Goal: Register for event/course

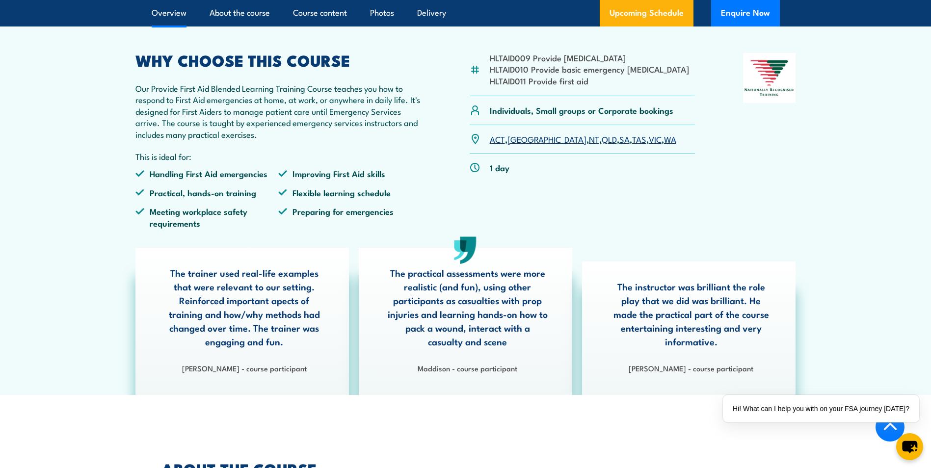
scroll to position [295, 0]
click at [520, 144] on link "[GEOGRAPHIC_DATA]" at bounding box center [547, 138] width 79 height 12
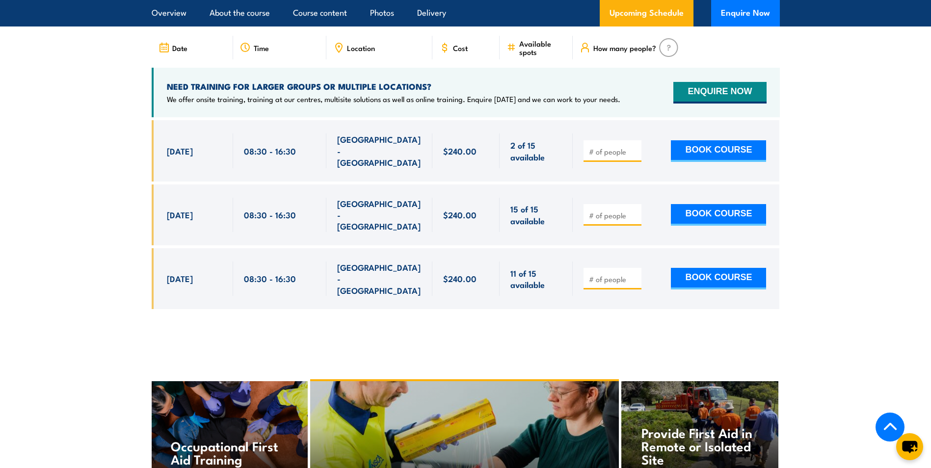
scroll to position [1945, 0]
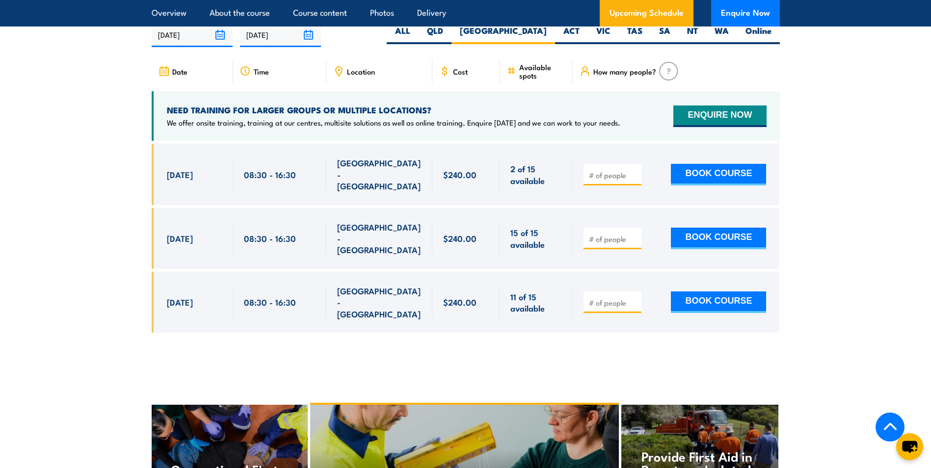
click at [356, 76] on span "Location" at bounding box center [361, 71] width 28 height 8
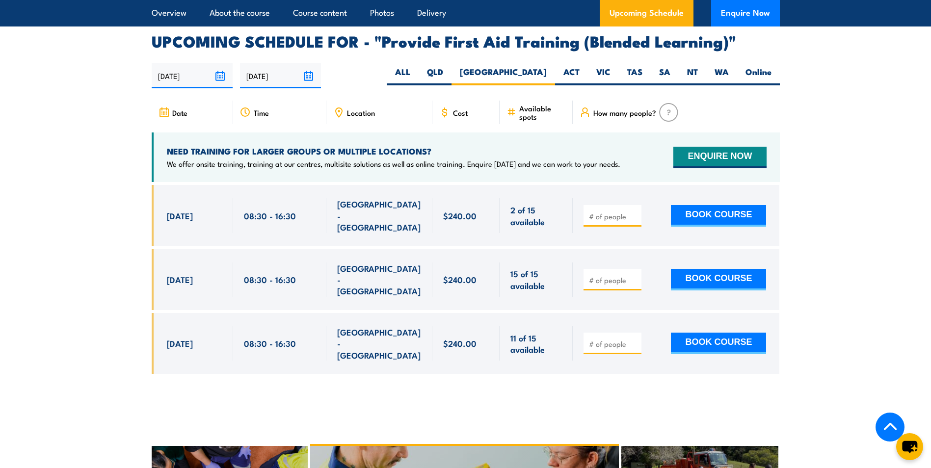
scroll to position [1847, 0]
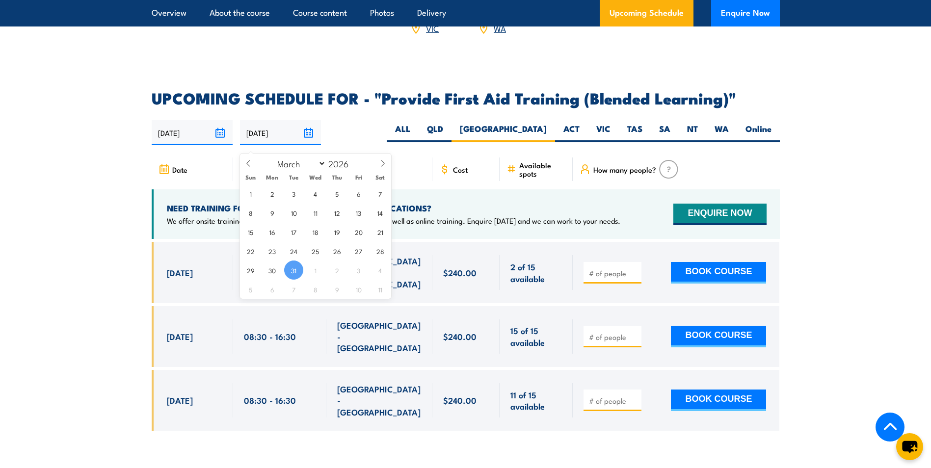
click at [308, 141] on input "[DATE]" at bounding box center [280, 132] width 81 height 25
click at [293, 290] on span "7" at bounding box center [293, 289] width 19 height 19
type input "[DATE]"
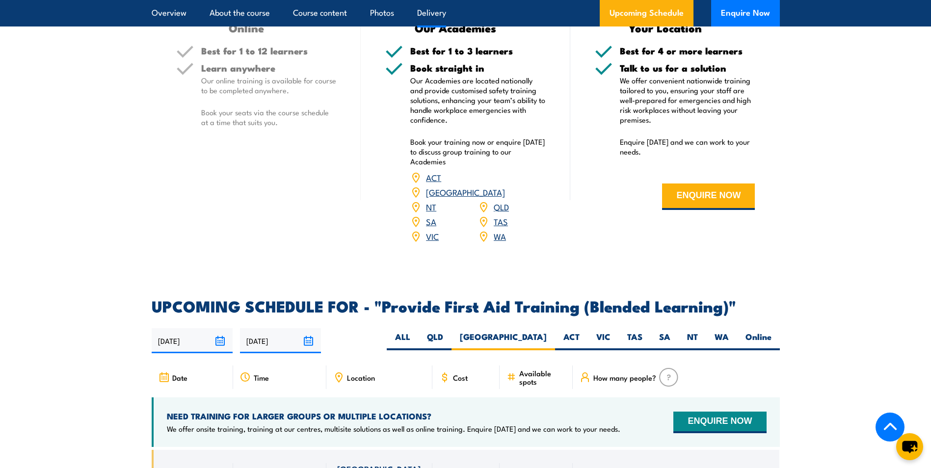
scroll to position [1503, 0]
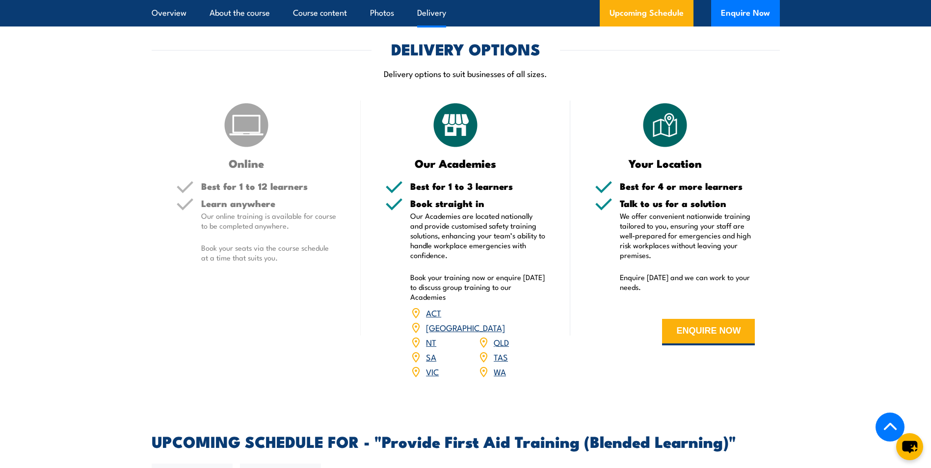
click at [505, 333] on link "[GEOGRAPHIC_DATA]" at bounding box center [465, 328] width 79 height 12
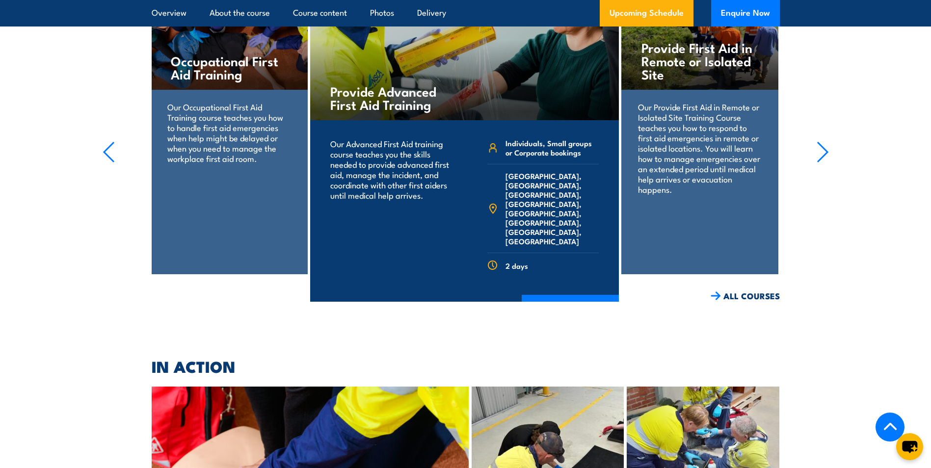
scroll to position [2289, 0]
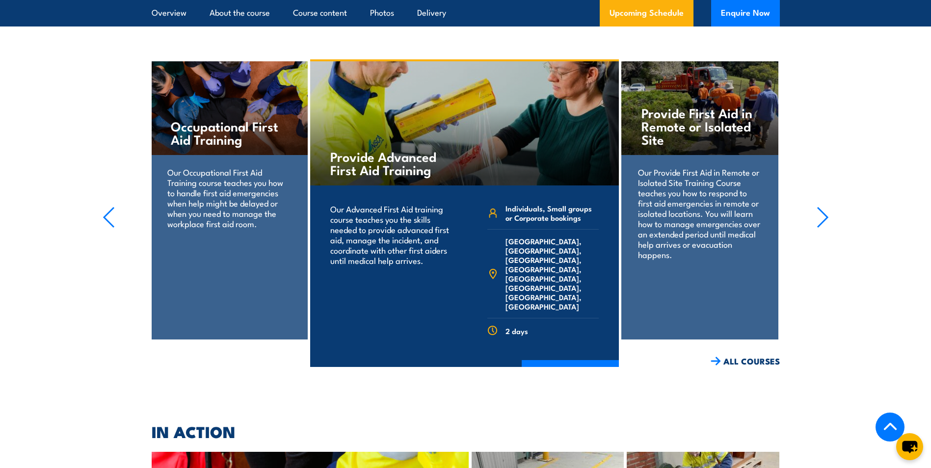
click at [824, 207] on icon "button" at bounding box center [823, 218] width 12 height 22
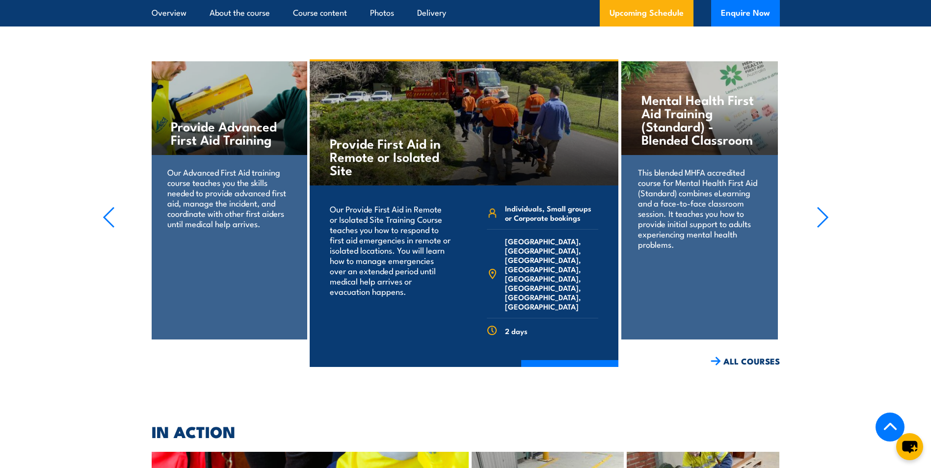
click at [824, 207] on icon "button" at bounding box center [823, 218] width 12 height 22
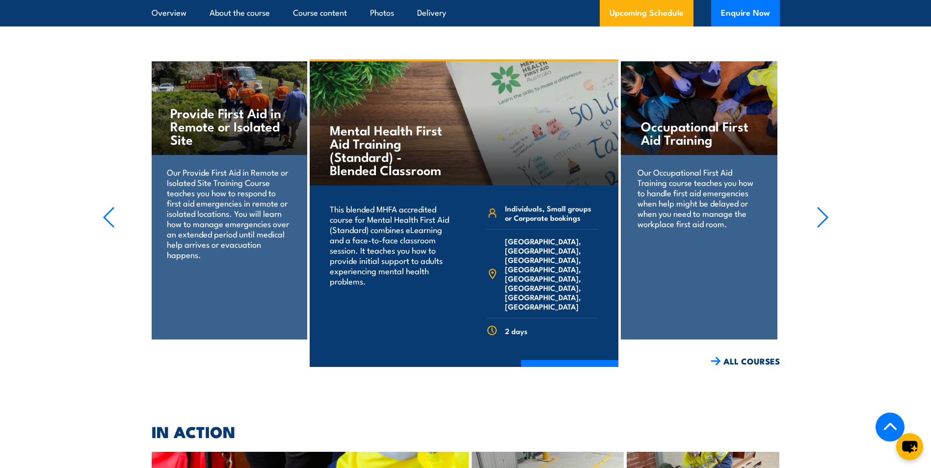
click at [824, 207] on icon "button" at bounding box center [823, 218] width 12 height 22
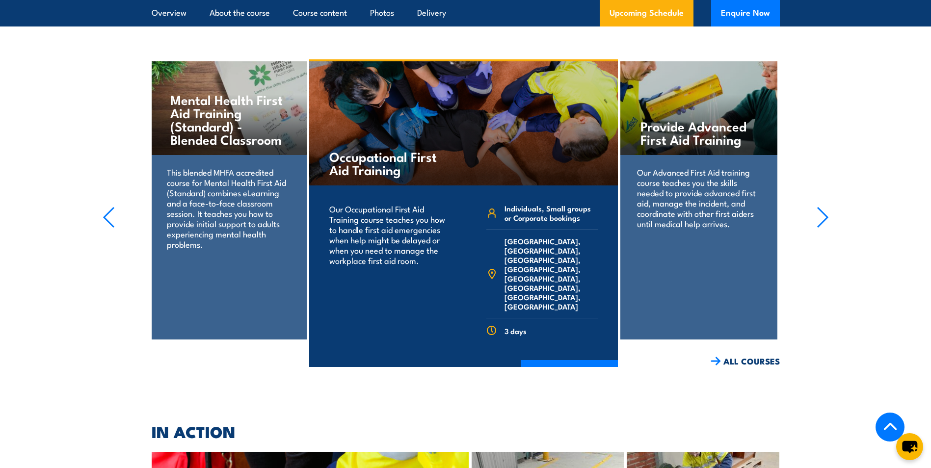
click at [824, 207] on icon "button" at bounding box center [823, 218] width 12 height 22
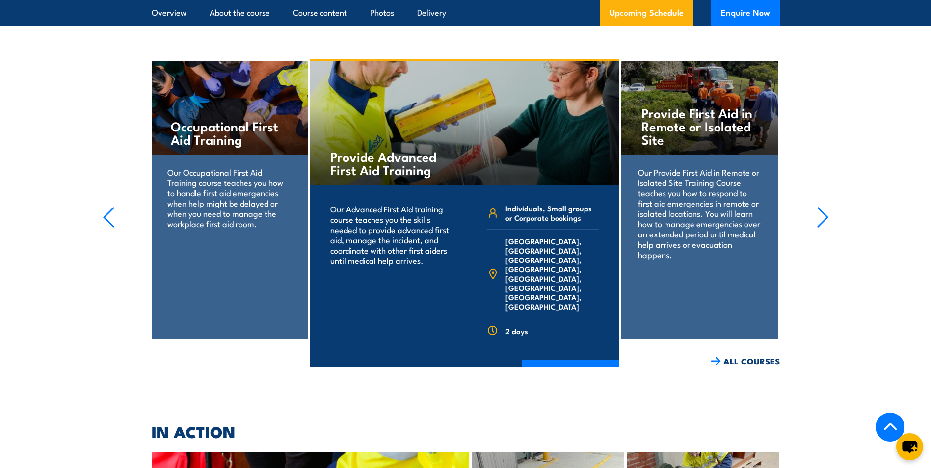
click at [825, 207] on icon "button" at bounding box center [823, 218] width 12 height 22
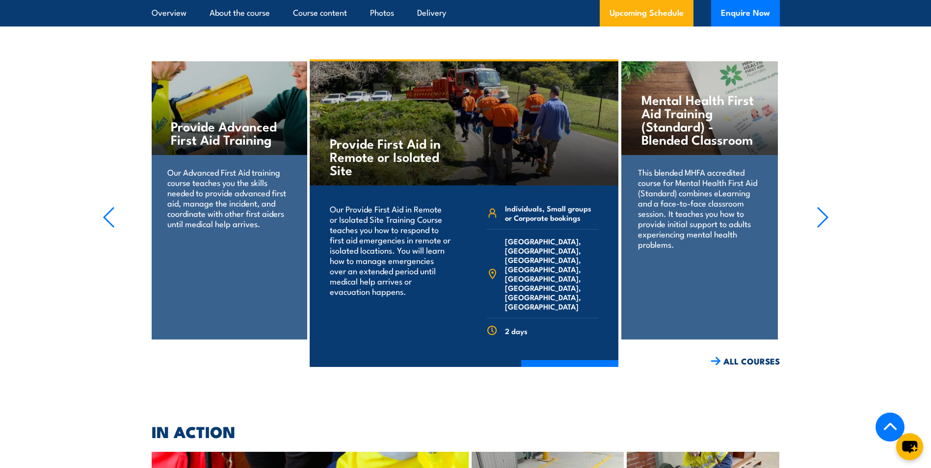
click at [825, 207] on icon "button" at bounding box center [823, 218] width 12 height 22
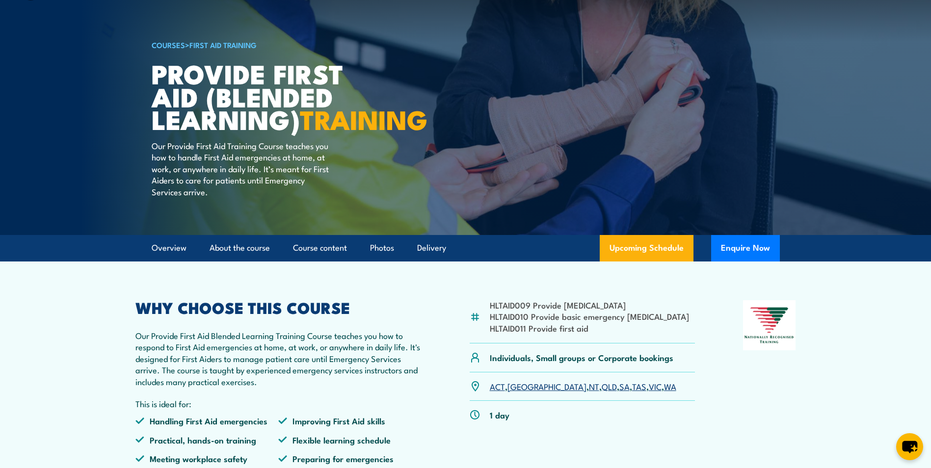
scroll to position [0, 0]
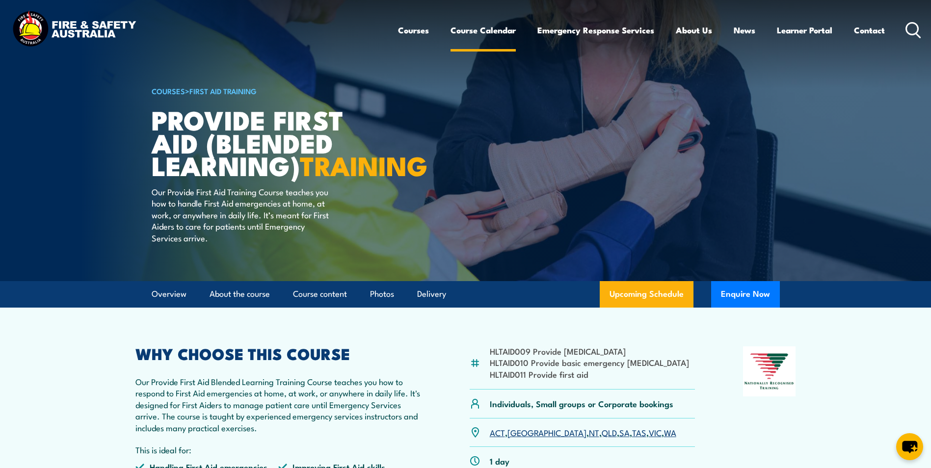
click at [494, 29] on link "Course Calendar" at bounding box center [483, 30] width 65 height 26
click at [639, 308] on link "Upcoming Schedule" at bounding box center [647, 294] width 94 height 27
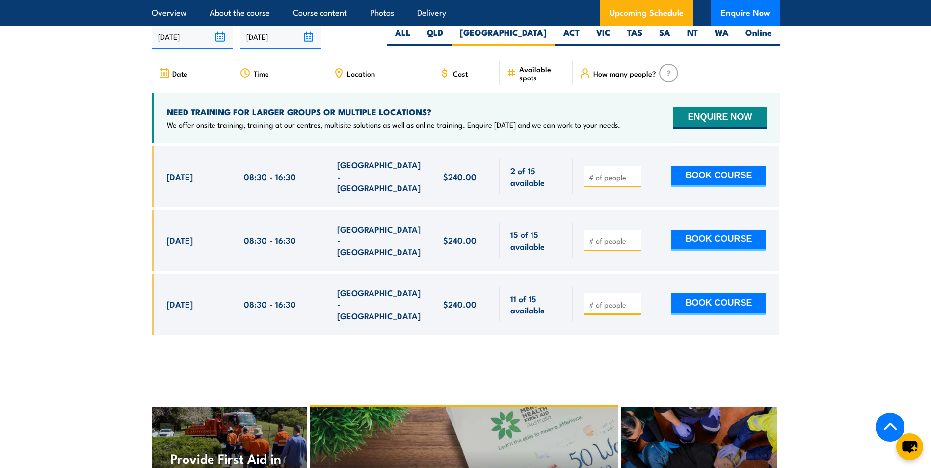
scroll to position [1945, 0]
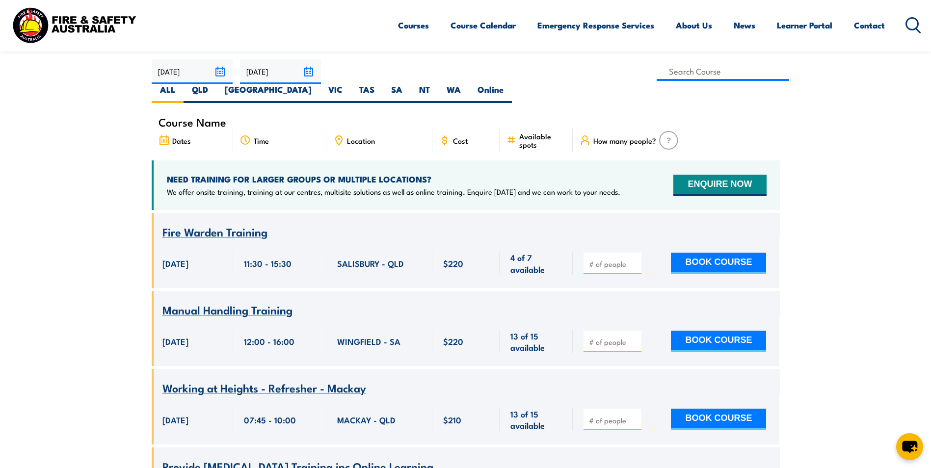
scroll to position [245, 0]
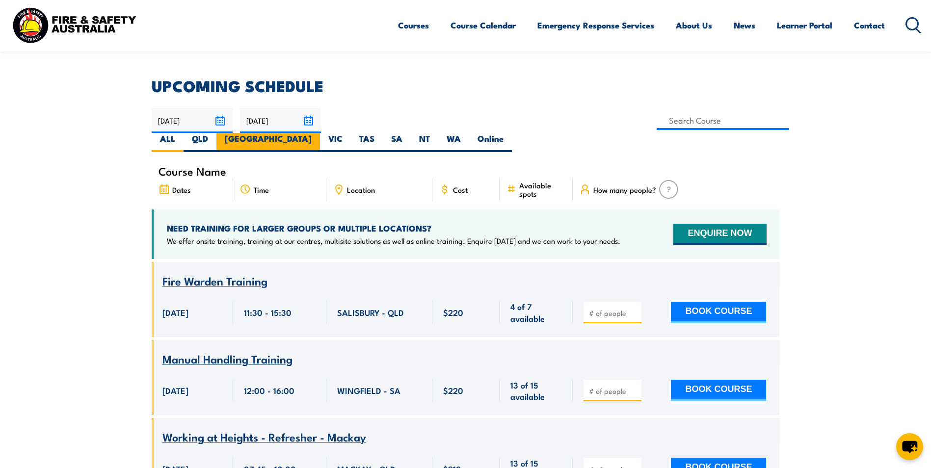
click at [320, 133] on label "[GEOGRAPHIC_DATA]" at bounding box center [268, 142] width 104 height 19
click at [318, 133] on input "[GEOGRAPHIC_DATA]" at bounding box center [315, 136] width 6 height 6
radio input "true"
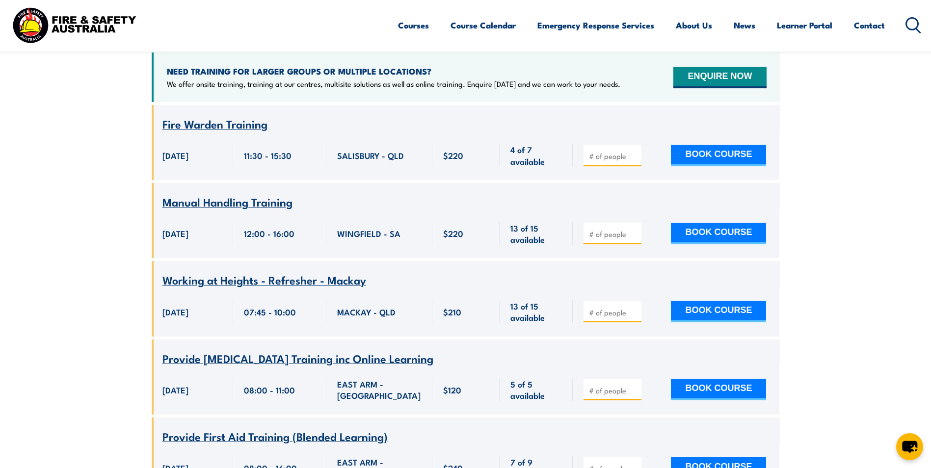
scroll to position [442, 0]
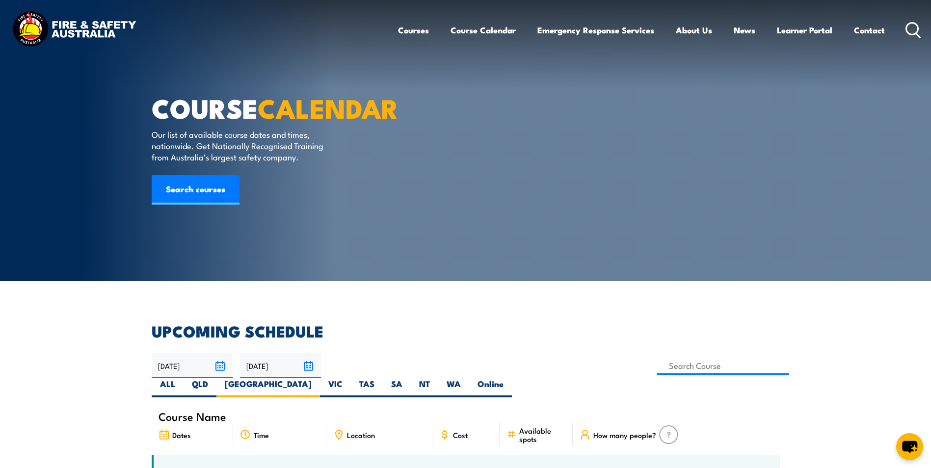
click at [911, 29] on icon at bounding box center [914, 30] width 16 height 16
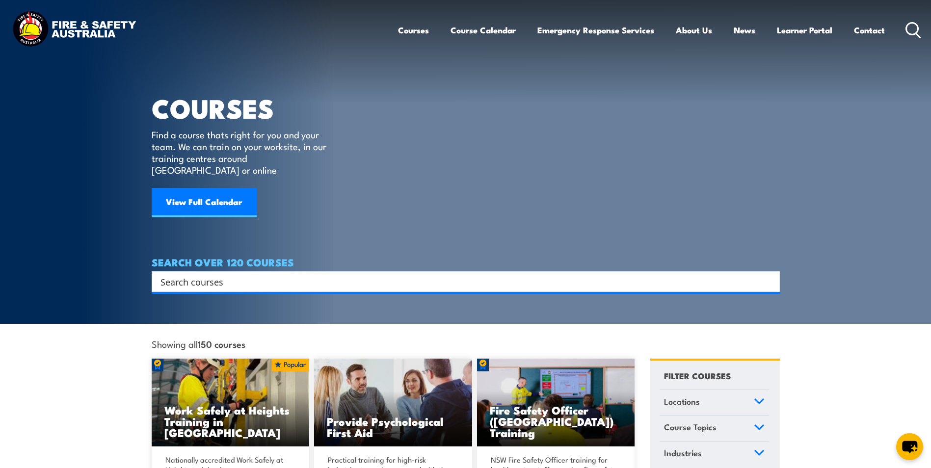
click at [227, 274] on input "Search input" at bounding box center [460, 281] width 598 height 15
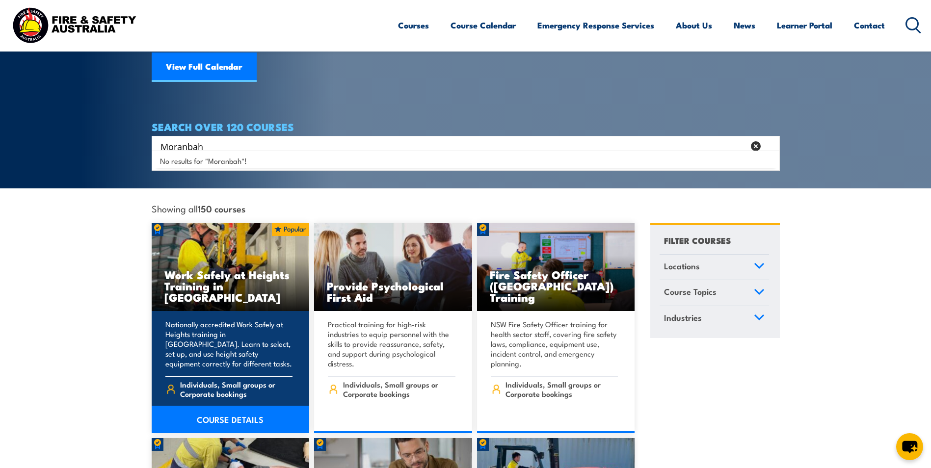
scroll to position [147, 0]
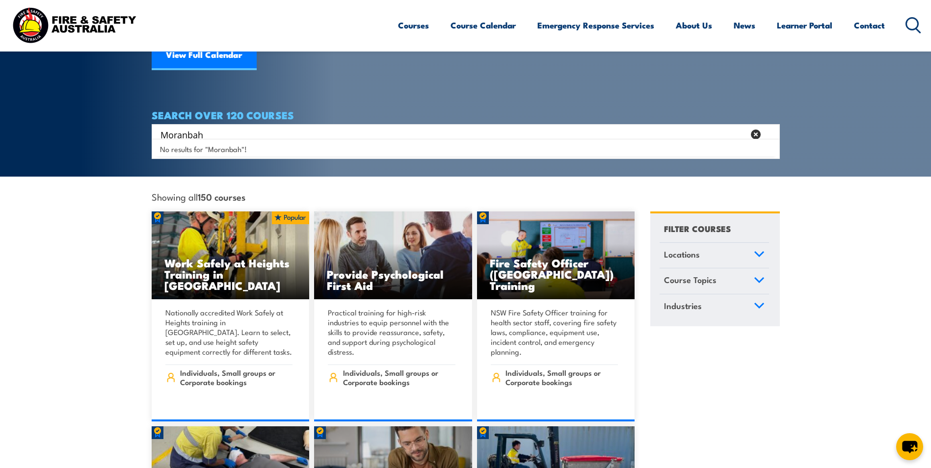
type input "Moranbah"
click at [688, 248] on span "Locations" at bounding box center [682, 254] width 36 height 13
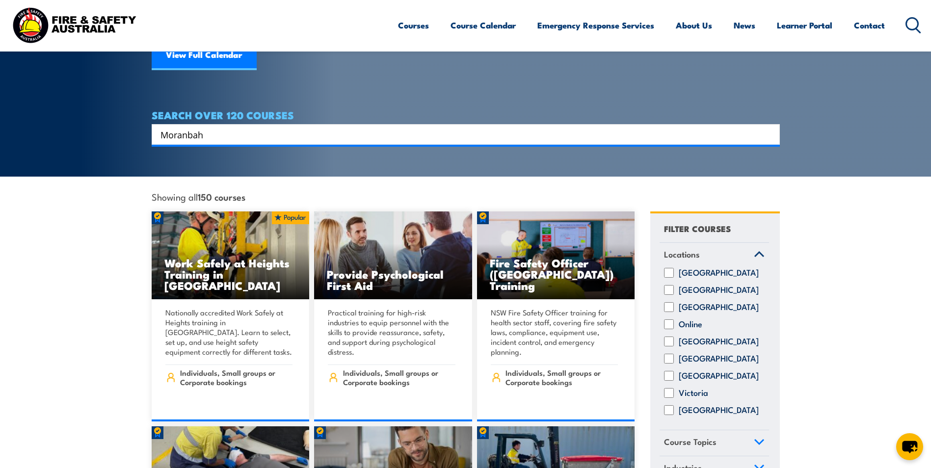
click at [669, 287] on input "New South Wales" at bounding box center [669, 290] width 10 height 10
checkbox input "true"
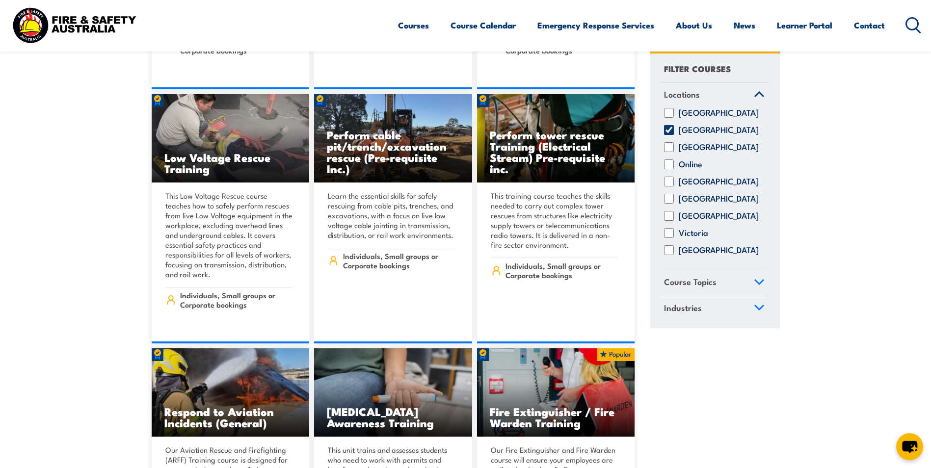
scroll to position [2552, 0]
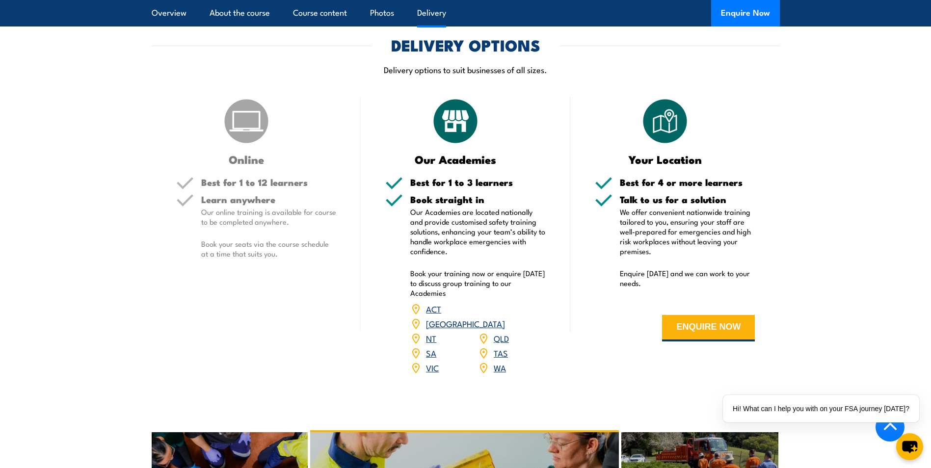
scroll to position [1031, 0]
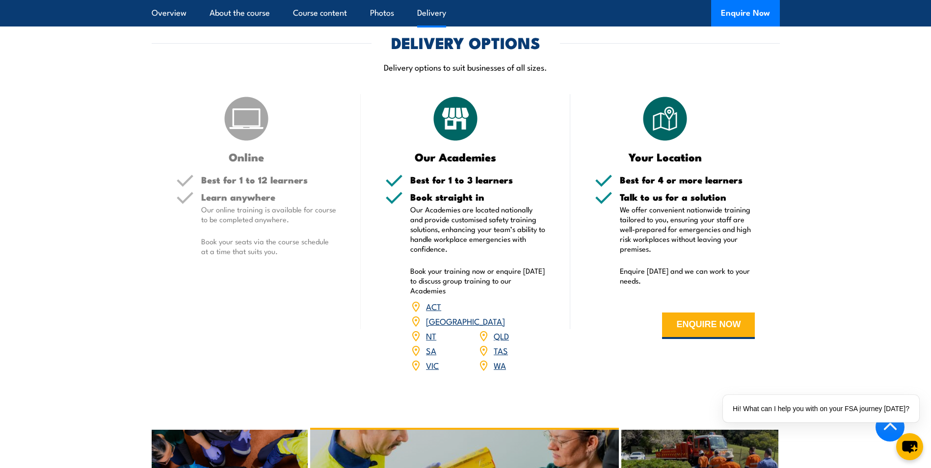
click at [503, 315] on link "[GEOGRAPHIC_DATA]" at bounding box center [465, 321] width 79 height 12
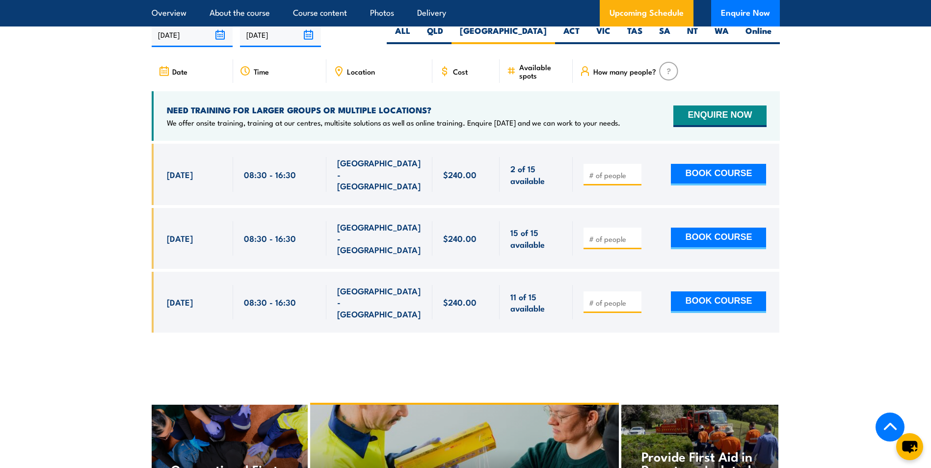
click at [607, 76] on span "How many people?" at bounding box center [624, 71] width 63 height 8
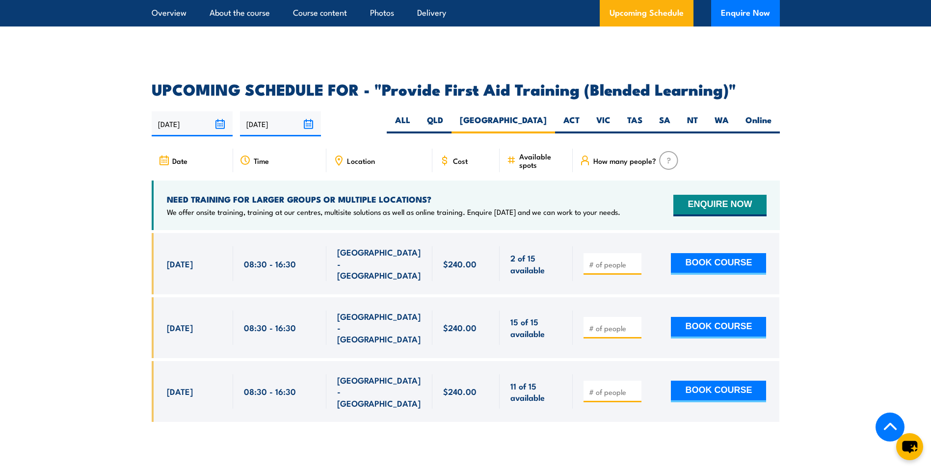
scroll to position [1847, 0]
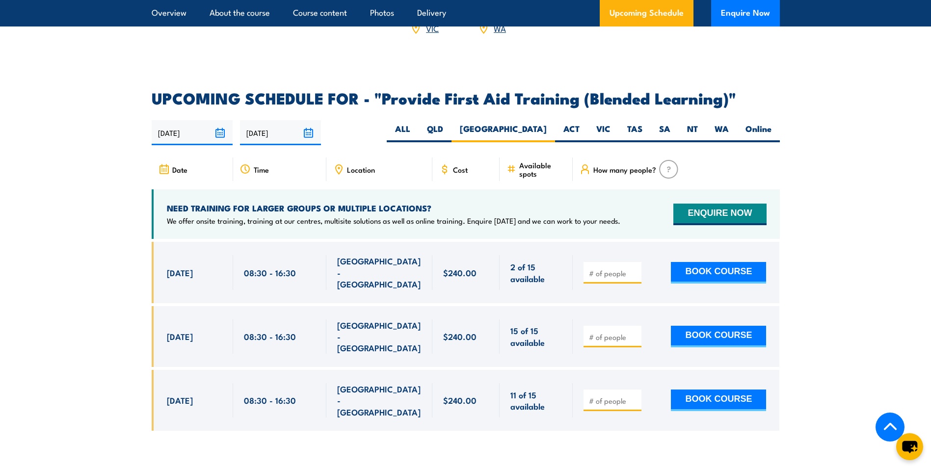
click at [225, 139] on input "02/10/2025" at bounding box center [192, 132] width 81 height 25
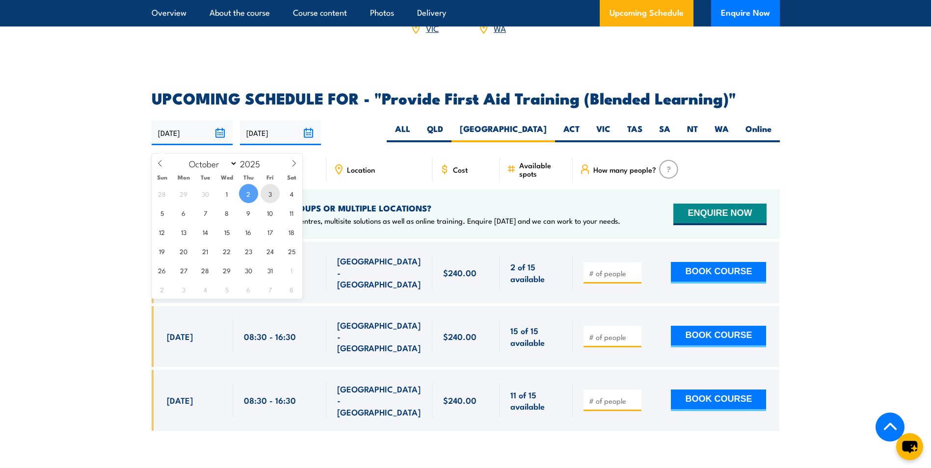
click at [269, 195] on span "3" at bounding box center [270, 193] width 19 height 19
type input "03/10/2025"
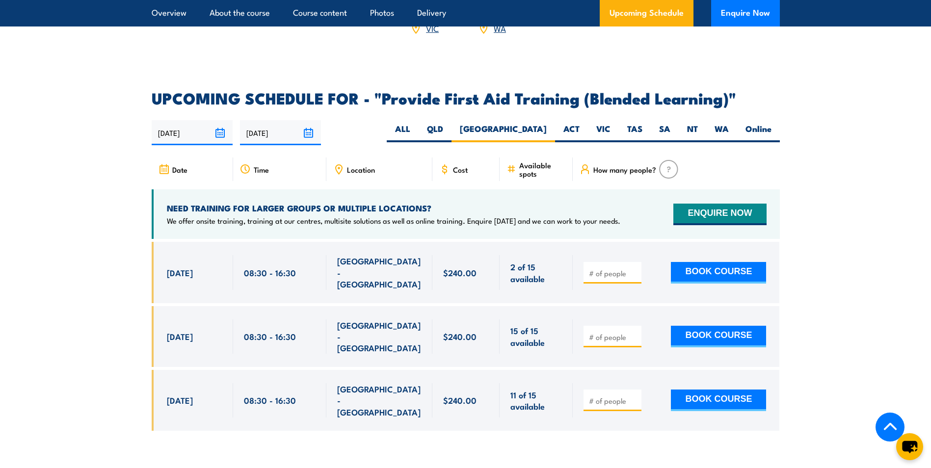
click at [222, 141] on input "03/10/2025" at bounding box center [192, 132] width 81 height 25
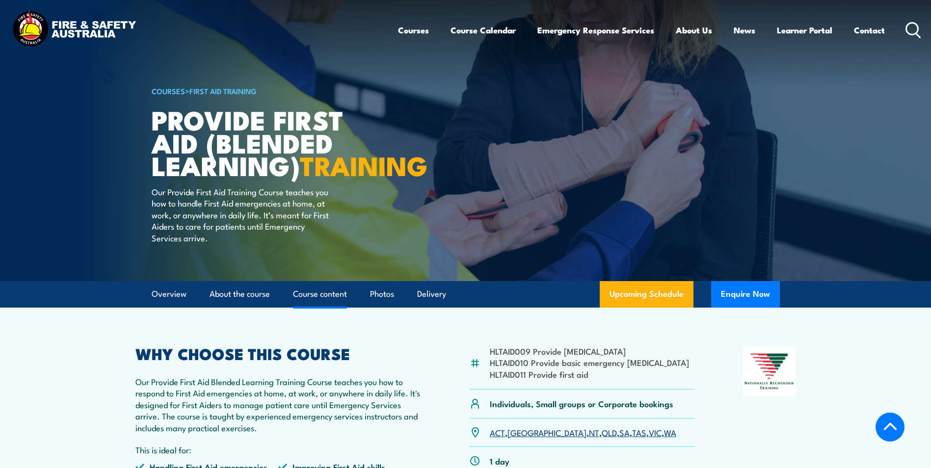
select select "9"
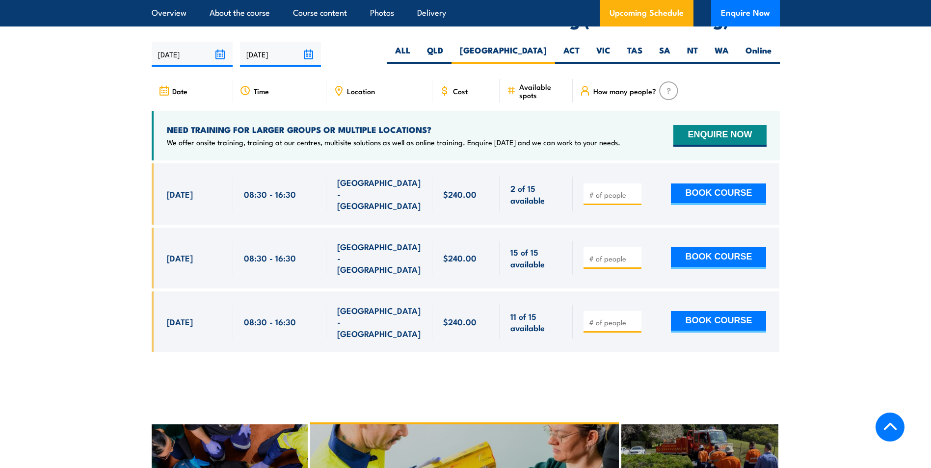
scroll to position [1945, 0]
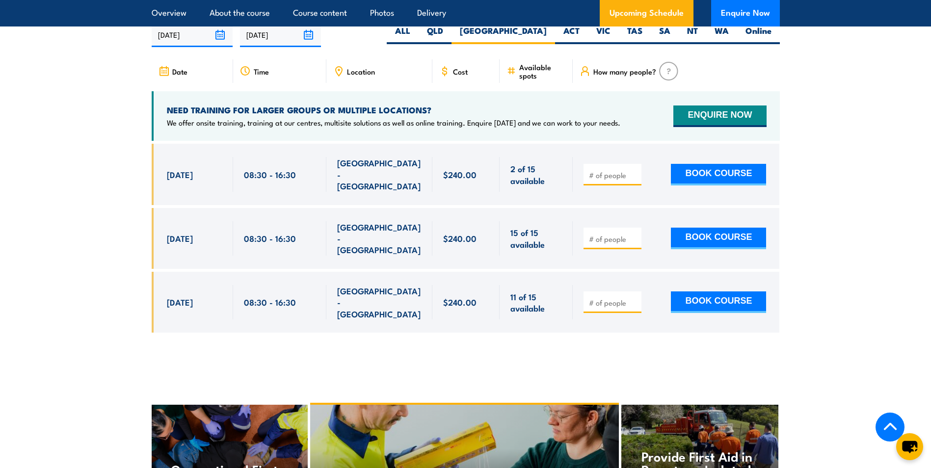
click at [218, 40] on input "[DATE]" at bounding box center [192, 34] width 81 height 25
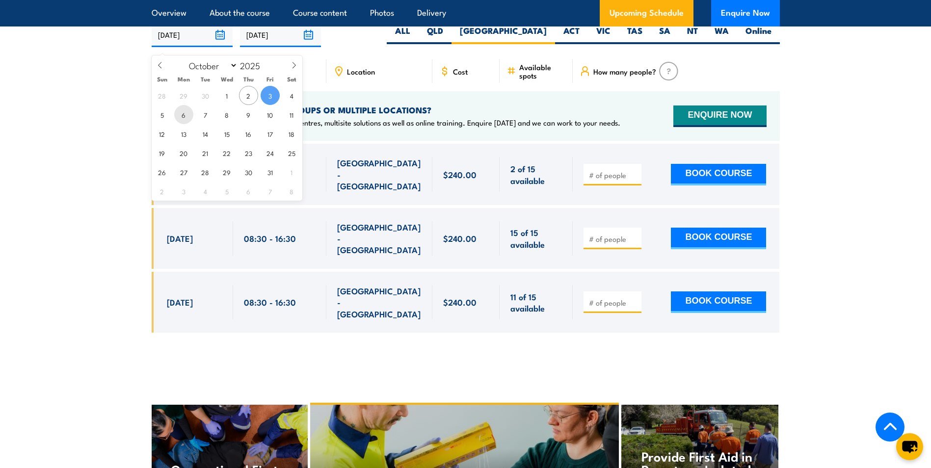
click at [183, 115] on span "6" at bounding box center [183, 114] width 19 height 19
type input "[DATE]"
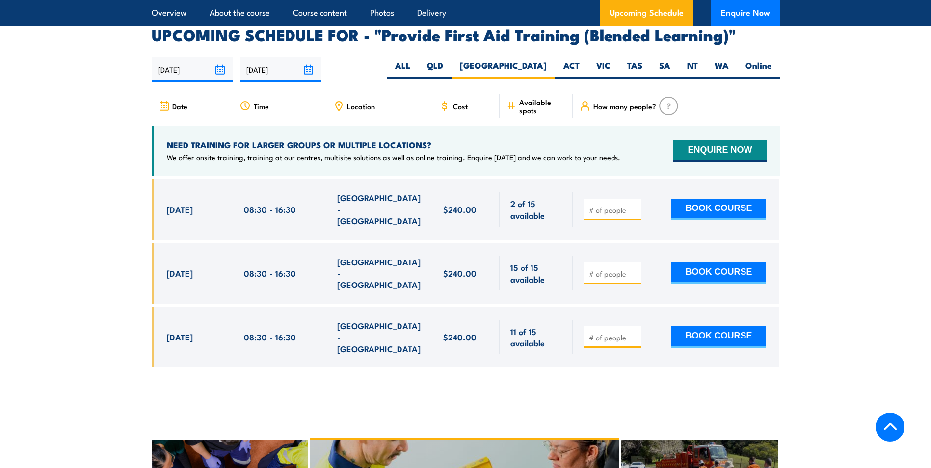
scroll to position [1945, 0]
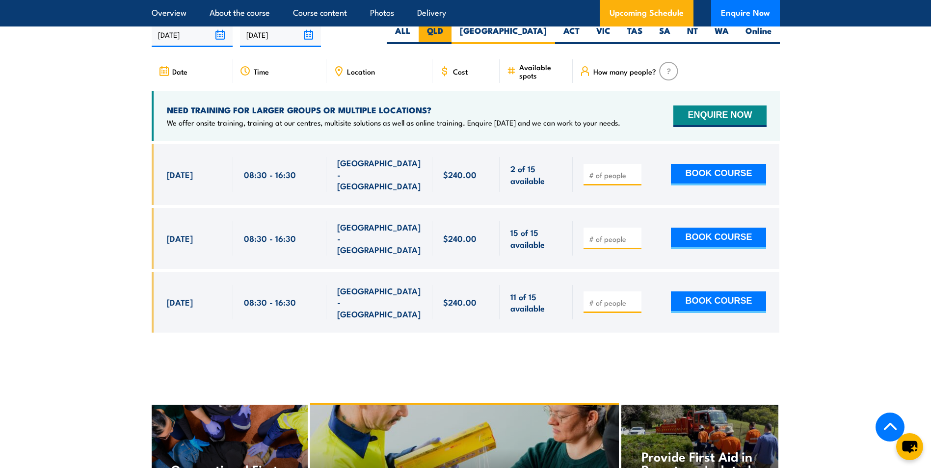
click at [452, 37] on label "QLD" at bounding box center [435, 34] width 33 height 19
click at [450, 31] on input "QLD" at bounding box center [446, 28] width 6 height 6
radio input "true"
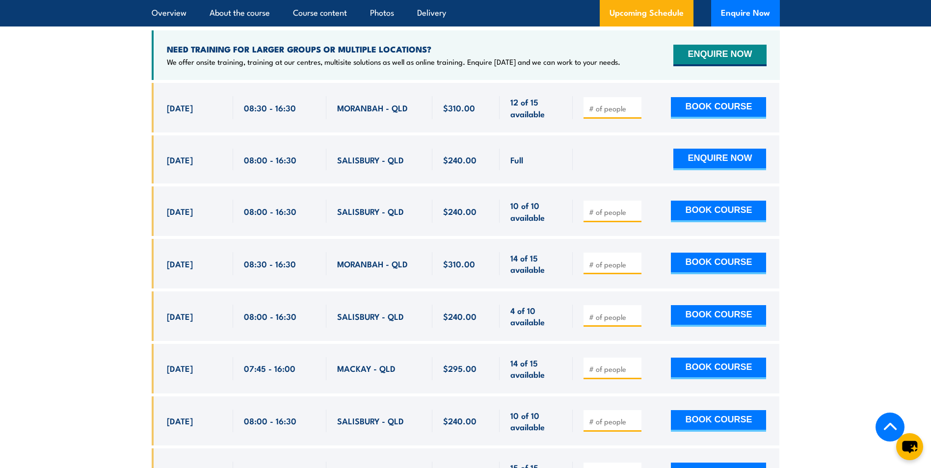
scroll to position [1945, 0]
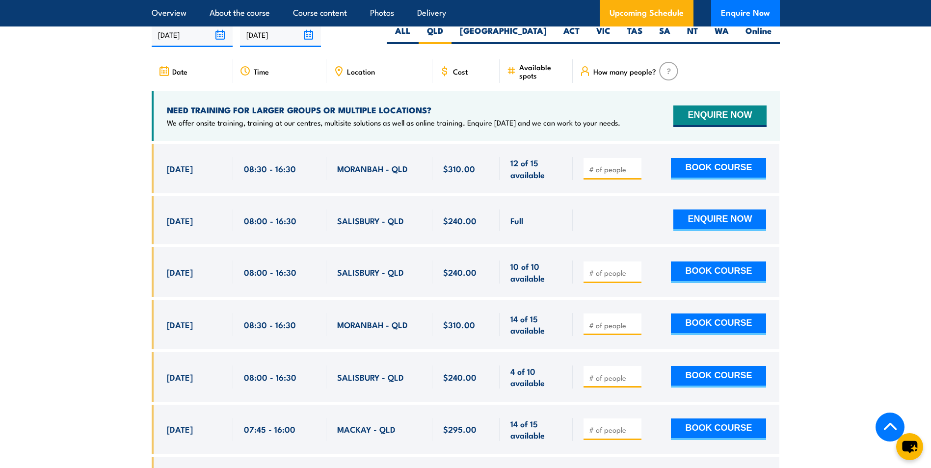
click at [103, 339] on section "UPCOMING SCHEDULE FOR - "Provide First Aid Training (Blended Learning)" [DATE] …" at bounding box center [465, 336] width 931 height 686
